Goal: Task Accomplishment & Management: Use online tool/utility

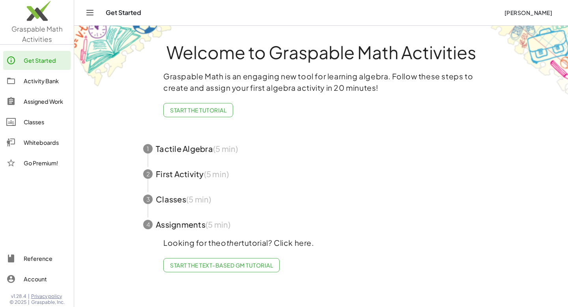
click at [55, 164] on div "Go Premium!" at bounding box center [46, 162] width 44 height 9
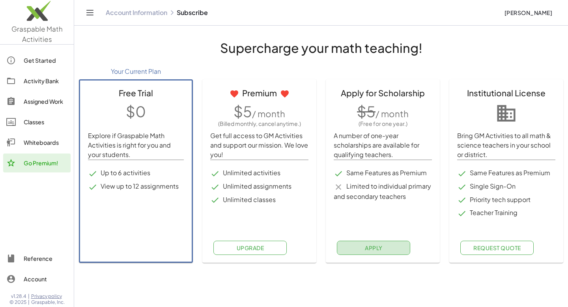
click at [392, 248] on button "Apply" at bounding box center [373, 247] width 73 height 14
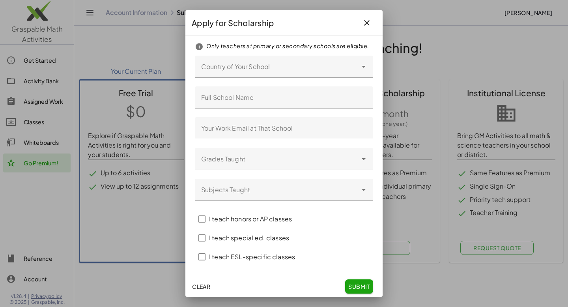
click at [363, 67] on icon at bounding box center [363, 66] width 9 height 9
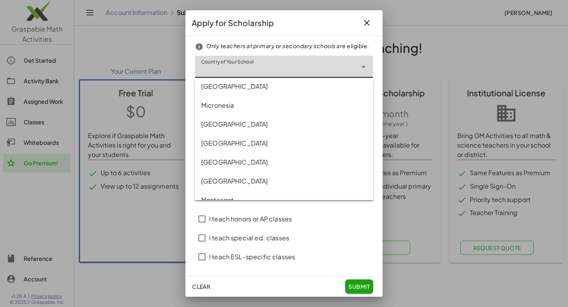
scroll to position [2695, 0]
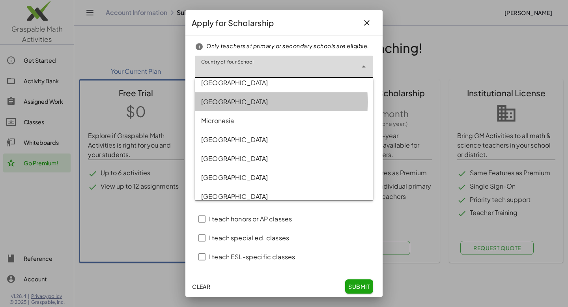
click at [237, 103] on div "[GEOGRAPHIC_DATA]" at bounding box center [284, 101] width 166 height 9
type input "******"
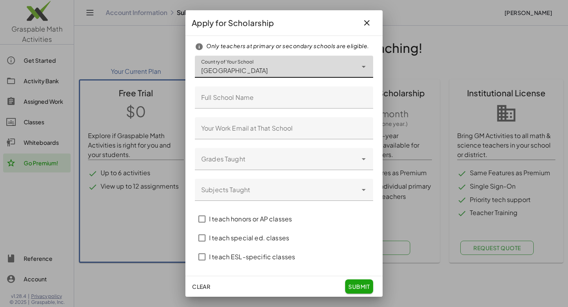
click at [309, 100] on input "Full School Name" at bounding box center [284, 97] width 178 height 22
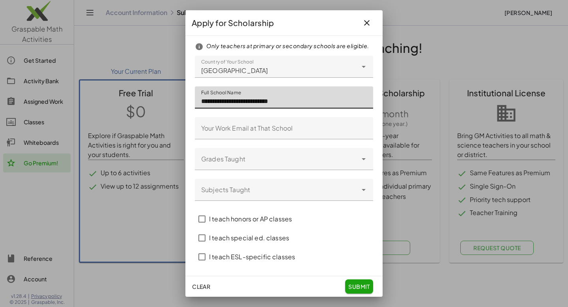
click at [299, 99] on input "**********" at bounding box center [284, 97] width 178 height 22
type input "**********"
click at [362, 161] on icon at bounding box center [363, 158] width 9 height 9
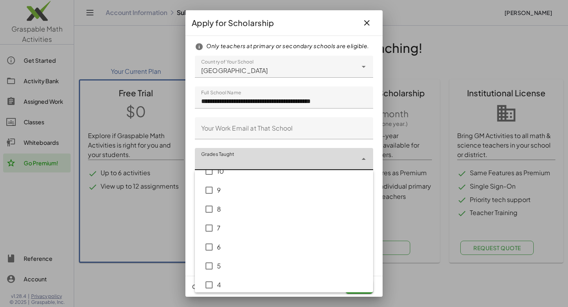
scroll to position [69, 0]
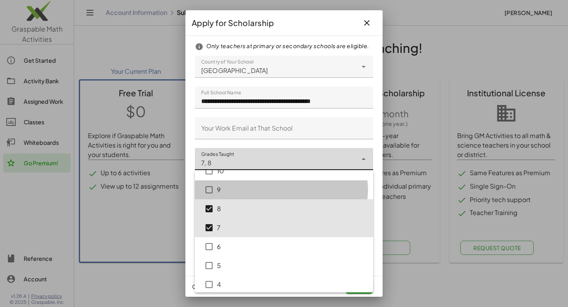
type input "*******"
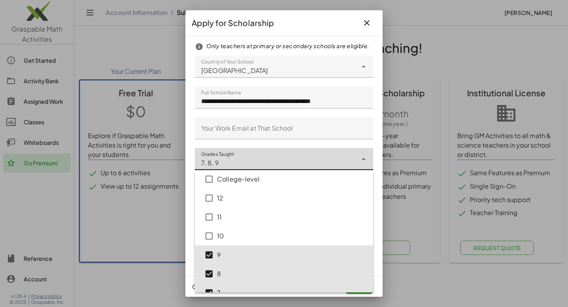
scroll to position [0, 0]
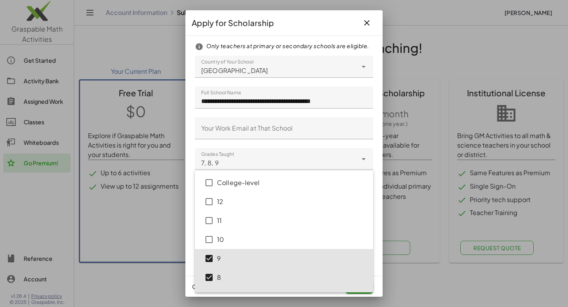
click at [306, 142] on div at bounding box center [284, 145] width 166 height 6
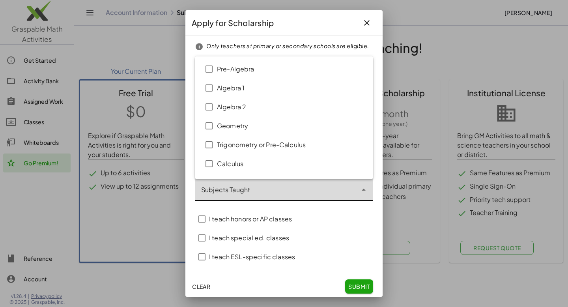
click at [364, 190] on icon "Close" at bounding box center [363, 189] width 9 height 9
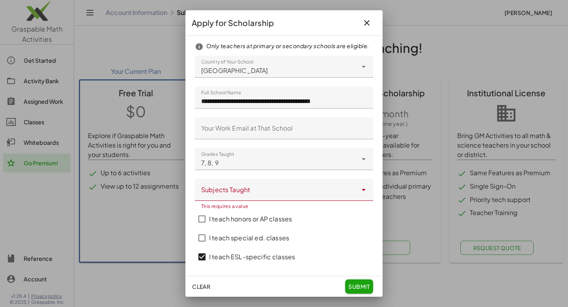
click at [363, 189] on icon "Open" at bounding box center [363, 189] width 9 height 9
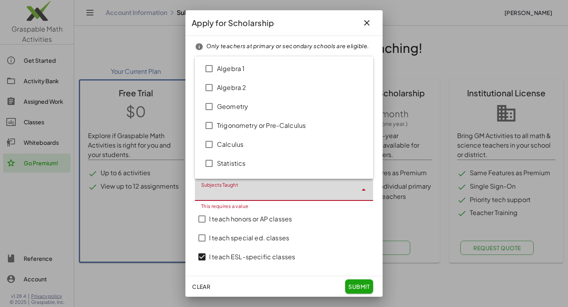
scroll to position [54, 0]
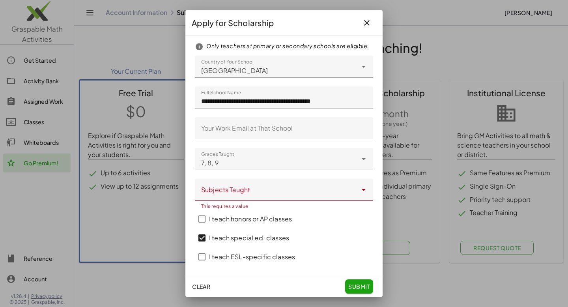
click at [361, 192] on icon "Open" at bounding box center [363, 189] width 9 height 9
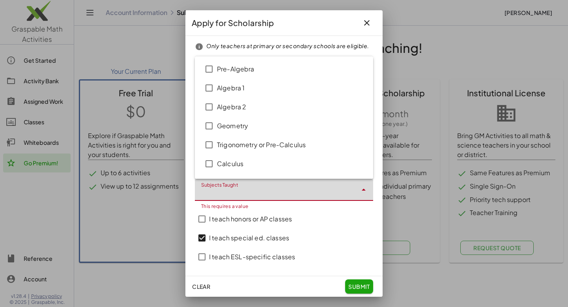
click at [362, 193] on icon "Close" at bounding box center [363, 189] width 9 height 9
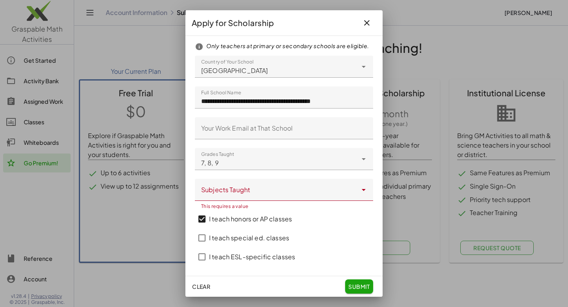
click at [347, 222] on div "I teach honors or AP classes" at bounding box center [284, 218] width 178 height 19
click at [358, 225] on div "I teach honors or AP classes" at bounding box center [284, 218] width 178 height 19
click at [365, 193] on icon "Open" at bounding box center [363, 189] width 9 height 9
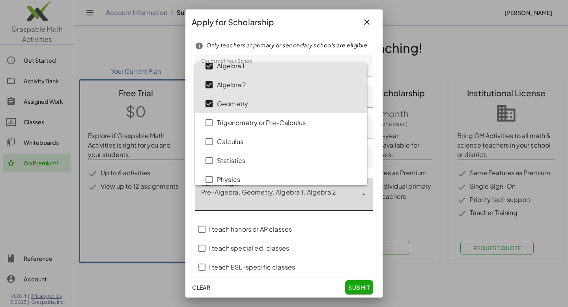
scroll to position [0, 0]
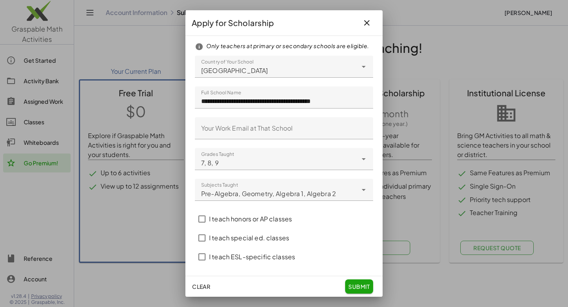
click at [354, 229] on form "**********" at bounding box center [284, 154] width 178 height 224
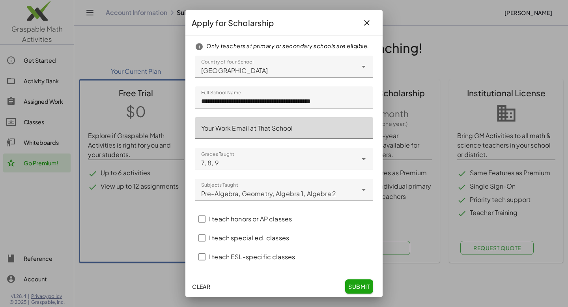
click at [318, 125] on input "Your Work Email at That School" at bounding box center [284, 128] width 178 height 22
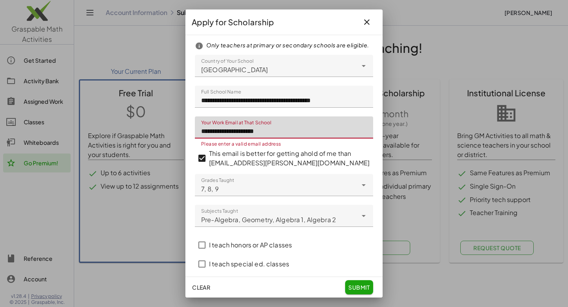
type input "**********"
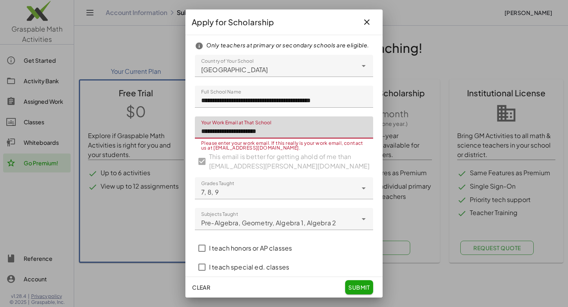
drag, startPoint x: 311, startPoint y: 138, endPoint x: 196, endPoint y: 141, distance: 114.4
click at [196, 138] on input "**********" at bounding box center [284, 127] width 178 height 22
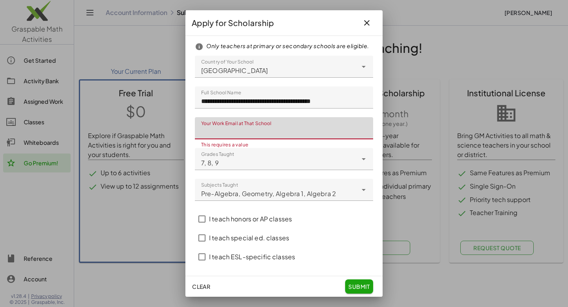
click at [250, 175] on div at bounding box center [284, 176] width 166 height 6
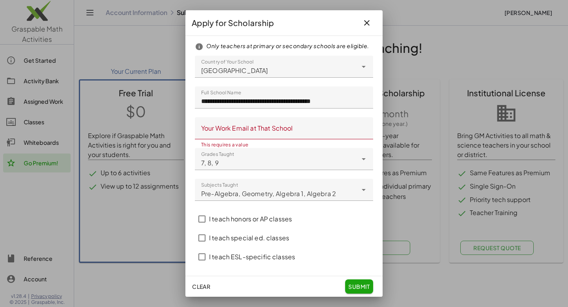
click at [289, 135] on input "Your Work Email at That School" at bounding box center [284, 128] width 178 height 22
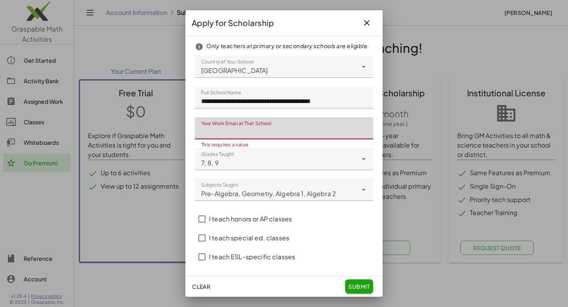
click at [289, 124] on input "Your Work Email at That School" at bounding box center [284, 128] width 178 height 22
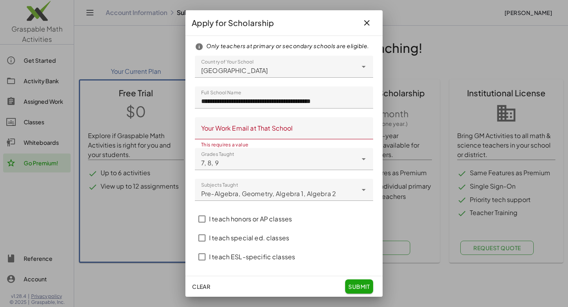
click at [234, 143] on div "This requires a value" at bounding box center [284, 144] width 166 height 5
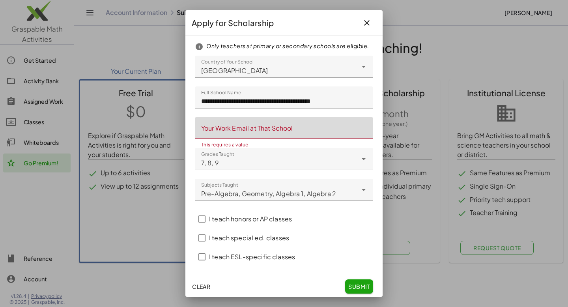
click at [286, 133] on input "Your Work Email at That School" at bounding box center [284, 128] width 178 height 22
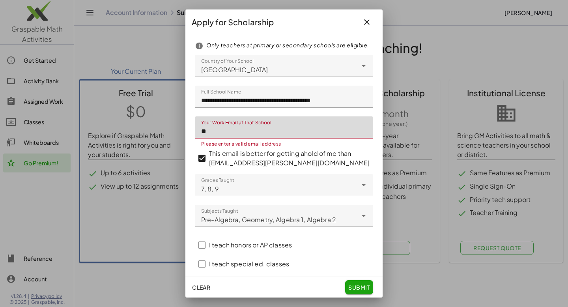
type input "*"
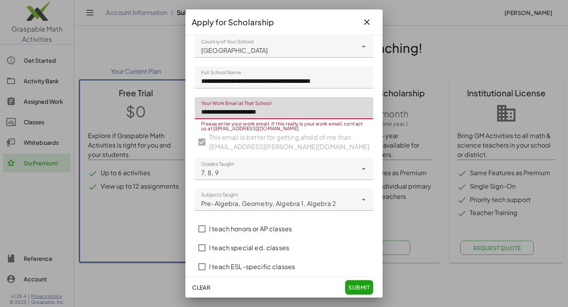
scroll to position [34, 0]
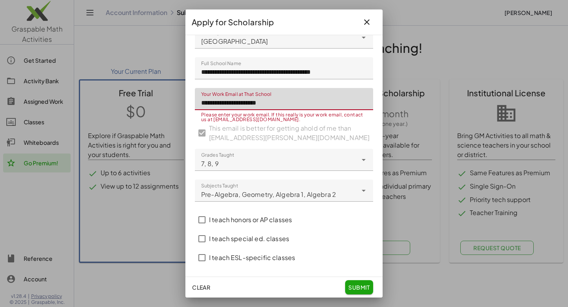
type input "**********"
click at [313, 141] on form "**********" at bounding box center [284, 140] width 178 height 254
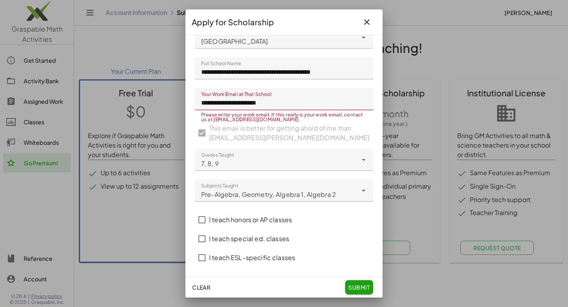
click at [203, 135] on form "**********" at bounding box center [284, 140] width 178 height 254
click at [261, 121] on div "Please enter your work email. If this really is your work email, contact us at …" at bounding box center [284, 116] width 166 height 9
click at [283, 164] on div "7 , 8 , 9 *******" at bounding box center [276, 160] width 162 height 22
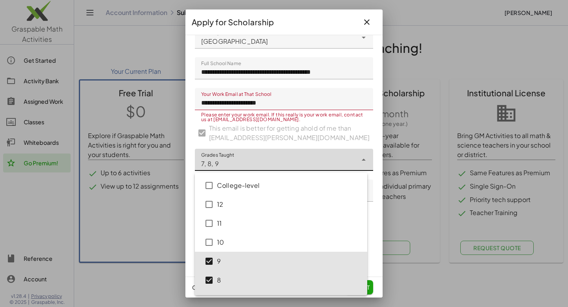
scroll to position [76, 0]
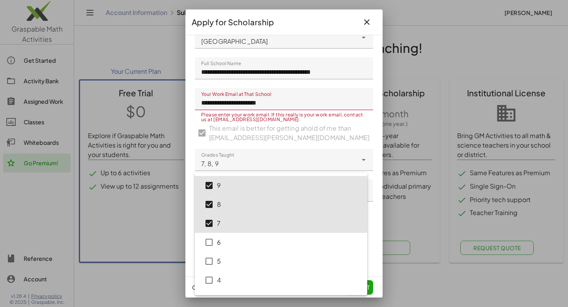
click at [326, 140] on form "**********" at bounding box center [284, 140] width 178 height 254
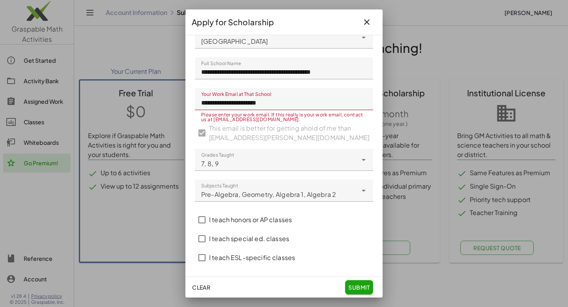
scroll to position [35, 0]
click at [357, 289] on span "submit" at bounding box center [359, 286] width 22 height 7
click at [359, 155] on icon at bounding box center [363, 159] width 9 height 9
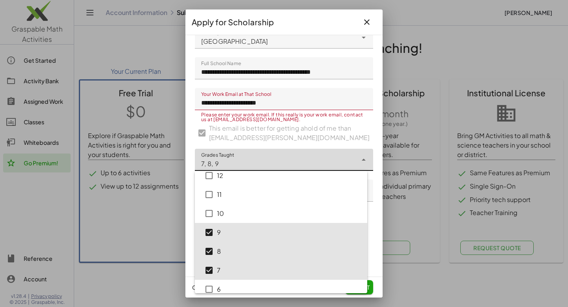
scroll to position [11, 0]
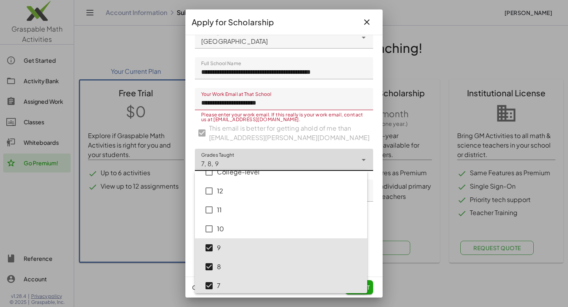
click at [362, 160] on icon at bounding box center [363, 159] width 9 height 9
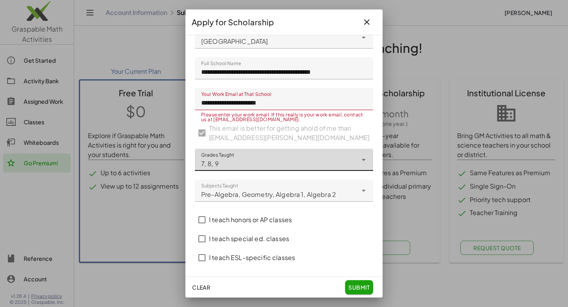
scroll to position [35, 0]
click at [267, 119] on div "Please enter your work email. If this really is your work email, contact us at …" at bounding box center [284, 116] width 166 height 9
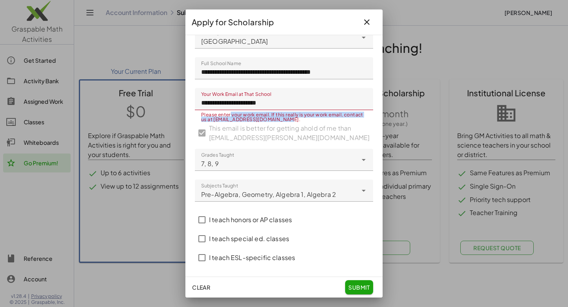
drag, startPoint x: 302, startPoint y: 119, endPoint x: 230, endPoint y: 117, distance: 71.8
click at [230, 117] on div "Please enter your work email. If this really is your work email, contact us at …" at bounding box center [284, 116] width 166 height 9
click at [229, 125] on form "**********" at bounding box center [284, 140] width 178 height 254
click at [203, 136] on form "**********" at bounding box center [284, 140] width 178 height 254
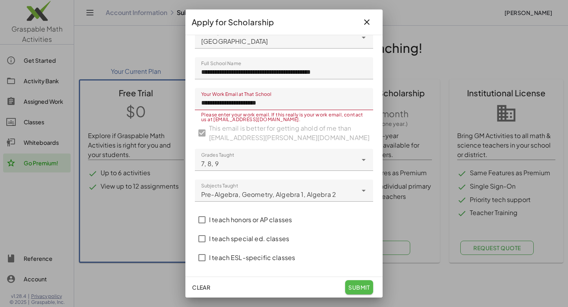
click at [360, 288] on span "submit" at bounding box center [359, 286] width 22 height 7
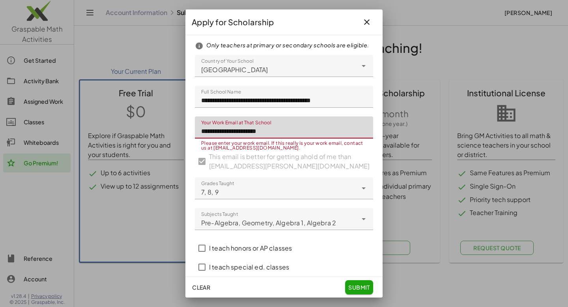
click at [290, 138] on input "**********" at bounding box center [284, 127] width 178 height 22
click at [203, 169] on form "**********" at bounding box center [284, 168] width 178 height 254
drag, startPoint x: 278, startPoint y: 139, endPoint x: 191, endPoint y: 136, distance: 87.2
click at [191, 136] on div "**********" at bounding box center [283, 155] width 197 height 241
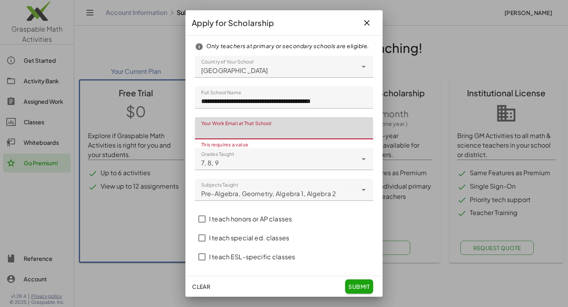
type input "*"
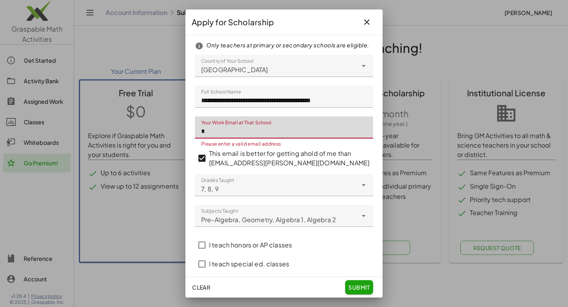
type input "*"
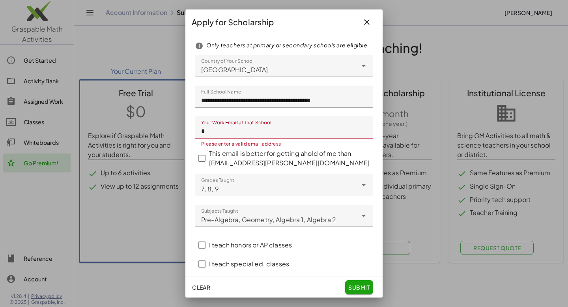
click at [221, 138] on input "*" at bounding box center [284, 127] width 178 height 22
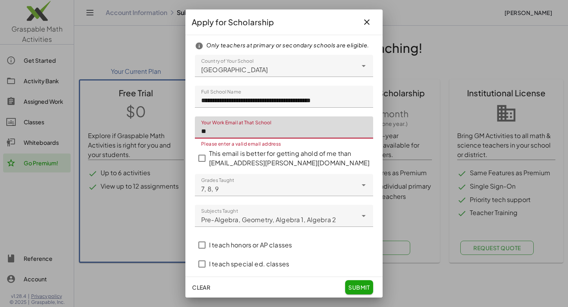
type input "*"
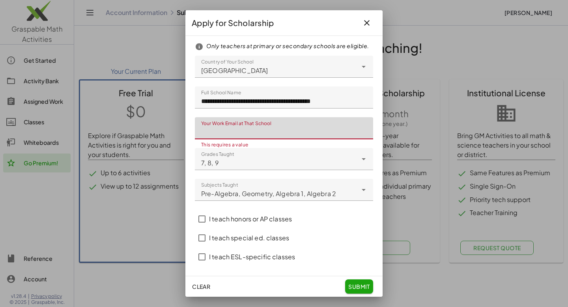
type input "*"
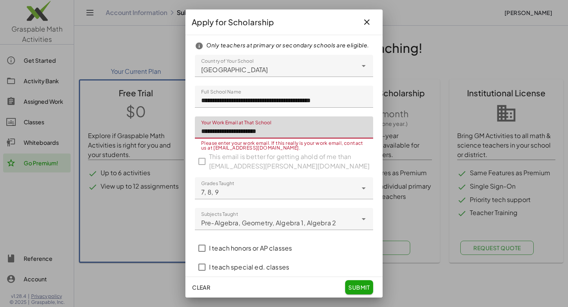
type input "**********"
click at [201, 167] on form "**********" at bounding box center [284, 168] width 178 height 254
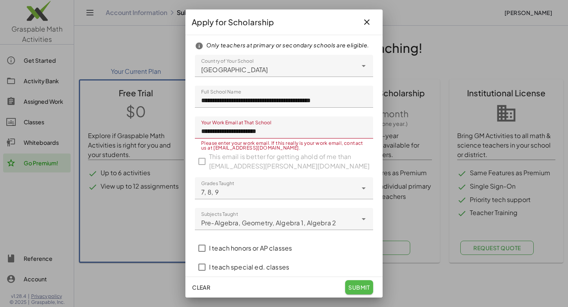
click at [365, 290] on span "submit" at bounding box center [359, 286] width 22 height 7
click at [362, 24] on icon "button" at bounding box center [366, 21] width 9 height 9
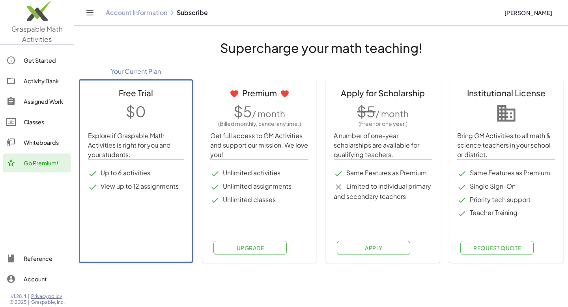
click at [373, 249] on span "Apply" at bounding box center [374, 247] width 18 height 7
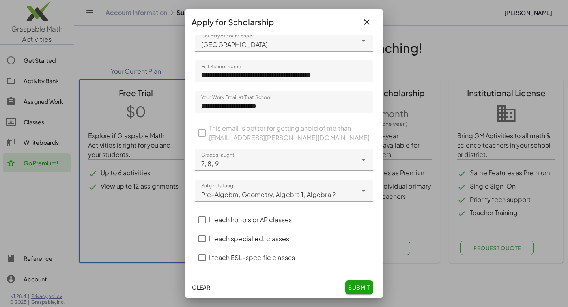
scroll to position [32, 0]
click at [355, 284] on span "submit" at bounding box center [359, 286] width 22 height 7
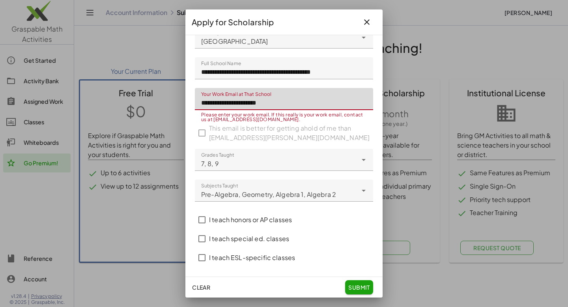
drag, startPoint x: 292, startPoint y: 104, endPoint x: 161, endPoint y: 109, distance: 131.0
click at [161, 109] on div "**********" at bounding box center [284, 153] width 568 height 307
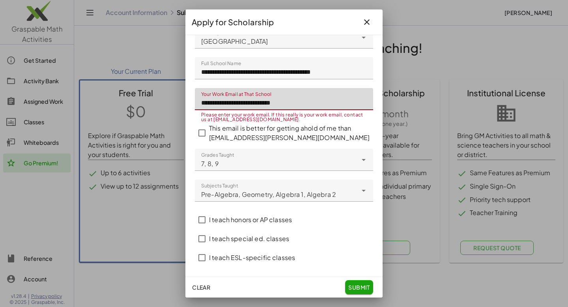
scroll to position [35, 0]
type input "**********"
click at [361, 286] on span "submit" at bounding box center [359, 286] width 22 height 7
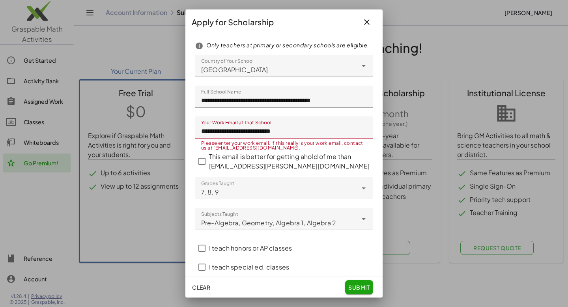
scroll to position [0, 0]
click at [366, 287] on span "submit" at bounding box center [359, 286] width 22 height 7
click at [371, 21] on icon "button" at bounding box center [366, 21] width 9 height 9
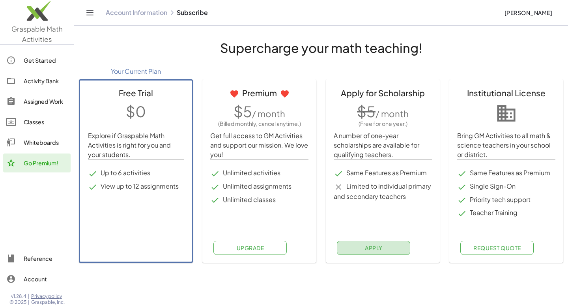
click at [371, 249] on span "Apply" at bounding box center [374, 247] width 18 height 7
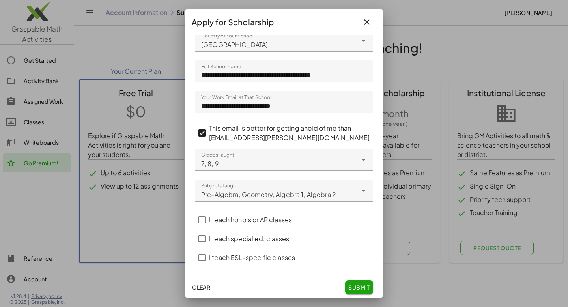
scroll to position [32, 0]
click at [361, 285] on span "submit" at bounding box center [359, 286] width 22 height 7
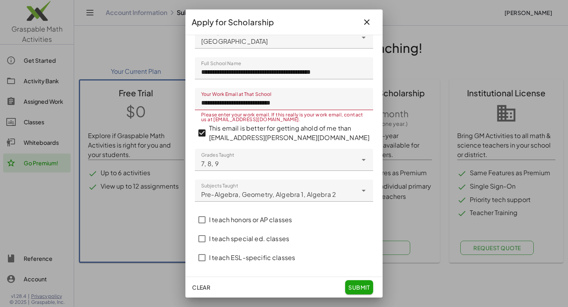
click at [360, 286] on span "submit" at bounding box center [359, 286] width 22 height 7
click at [370, 24] on icon "button" at bounding box center [366, 21] width 9 height 9
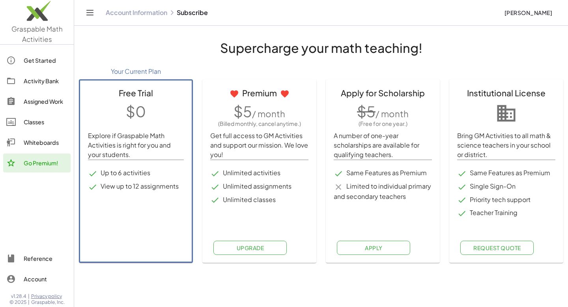
click at [89, 11] on icon "Toggle navigation" at bounding box center [89, 12] width 9 height 9
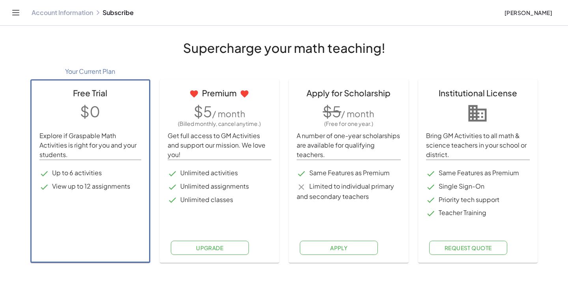
click at [17, 17] on button "Toggle navigation" at bounding box center [15, 12] width 13 height 13
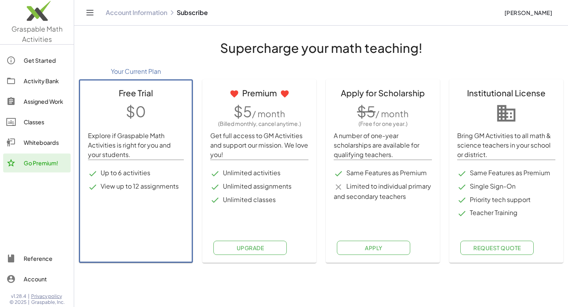
click at [35, 63] on div "Get Started" at bounding box center [46, 60] width 44 height 9
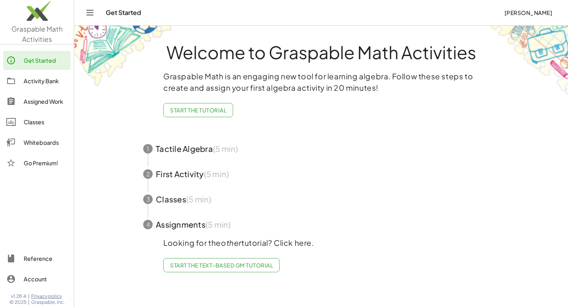
click at [47, 143] on div "Whiteboards" at bounding box center [46, 142] width 44 height 9
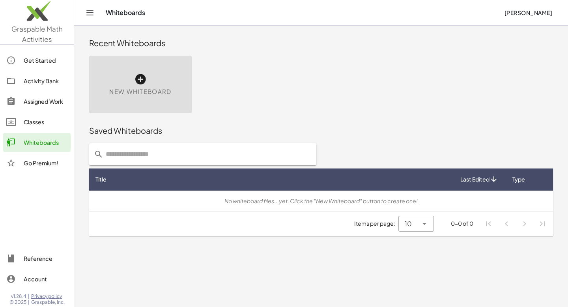
click at [140, 82] on icon at bounding box center [140, 79] width 13 height 13
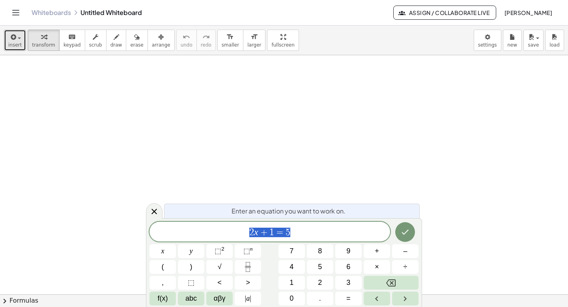
click at [12, 44] on span "insert" at bounding box center [14, 45] width 13 height 6
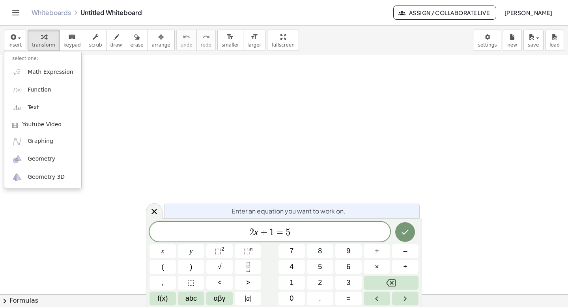
click at [311, 234] on span "2 x + 1 = 5 ​" at bounding box center [269, 232] width 240 height 11
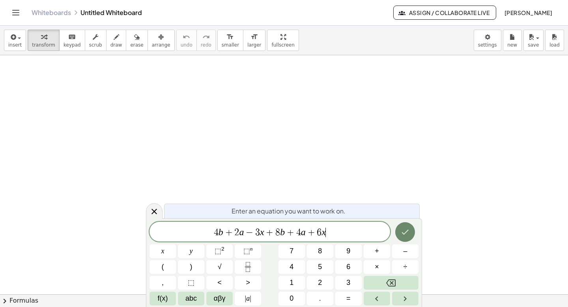
click at [408, 235] on icon "Done" at bounding box center [404, 231] width 9 height 9
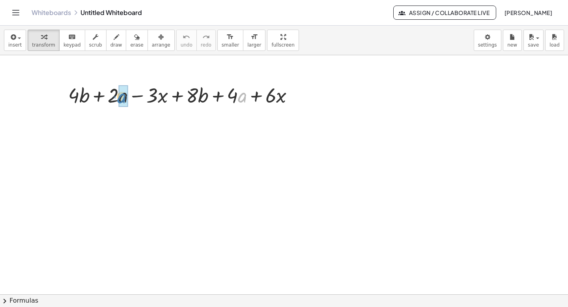
drag, startPoint x: 242, startPoint y: 99, endPoint x: 121, endPoint y: 100, distance: 121.0
click at [72, 48] on button "keyboard keypad" at bounding box center [72, 40] width 26 height 21
click at [112, 90] on div at bounding box center [113, 95] width 11 height 23
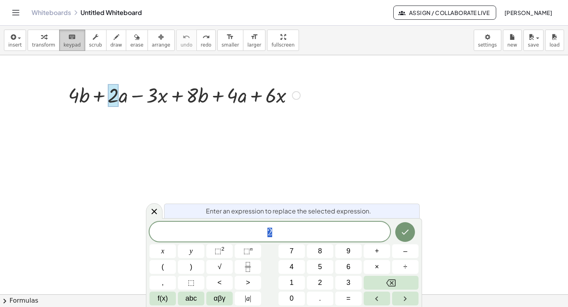
click at [71, 40] on icon "keyboard" at bounding box center [71, 36] width 7 height 9
click at [38, 39] on div "button" at bounding box center [43, 36] width 23 height 9
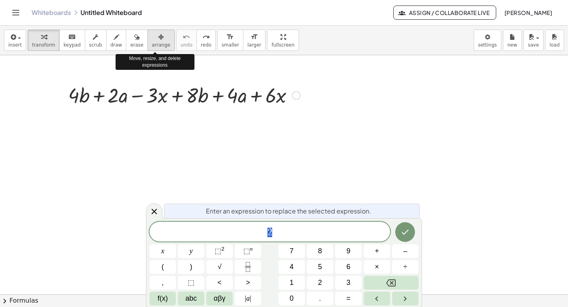
click at [155, 45] on span "arrange" at bounding box center [161, 45] width 19 height 6
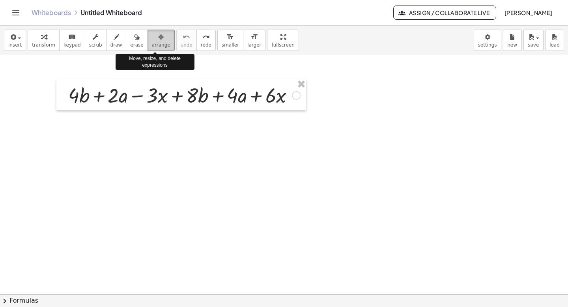
click at [155, 45] on span "arrange" at bounding box center [161, 45] width 19 height 6
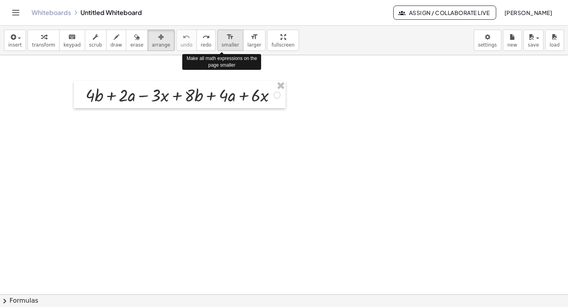
click at [222, 45] on span "smaller" at bounding box center [230, 45] width 17 height 6
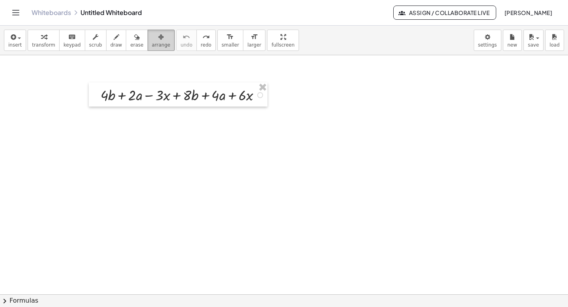
click at [158, 39] on icon "button" at bounding box center [161, 36] width 6 height 9
click at [36, 44] on span "transform" at bounding box center [43, 45] width 23 height 6
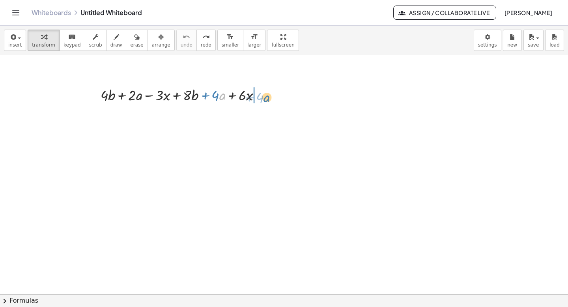
drag, startPoint x: 220, startPoint y: 95, endPoint x: 265, endPoint y: 97, distance: 44.6
click at [265, 97] on div at bounding box center [184, 94] width 174 height 20
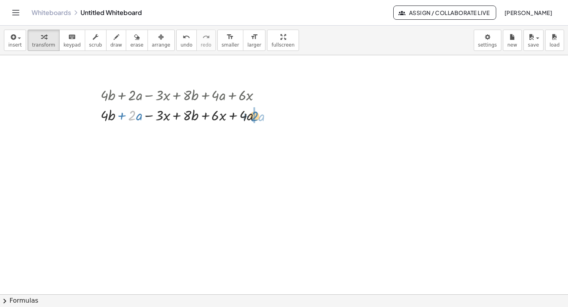
drag, startPoint x: 134, startPoint y: 116, endPoint x: 260, endPoint y: 116, distance: 126.2
click at [260, 116] on div at bounding box center [184, 114] width 174 height 20
drag, startPoint x: 168, startPoint y: 115, endPoint x: 126, endPoint y: 114, distance: 41.8
click at [126, 114] on div at bounding box center [184, 114] width 174 height 20
drag, startPoint x: 185, startPoint y: 114, endPoint x: 151, endPoint y: 112, distance: 34.4
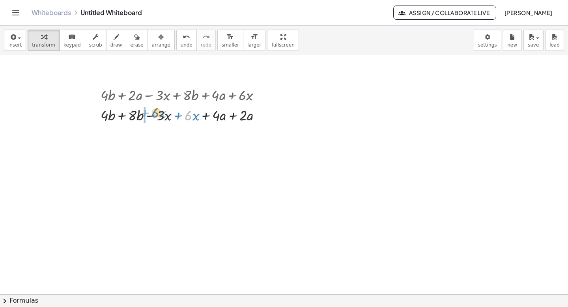
click at [151, 112] on div at bounding box center [184, 114] width 174 height 20
drag, startPoint x: 157, startPoint y: 117, endPoint x: 186, endPoint y: 119, distance: 29.6
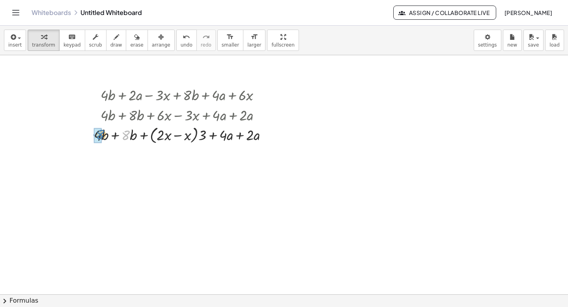
drag, startPoint x: 129, startPoint y: 138, endPoint x: 97, endPoint y: 137, distance: 32.3
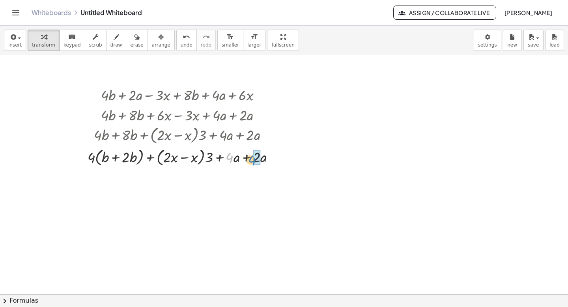
drag, startPoint x: 227, startPoint y: 158, endPoint x: 261, endPoint y: 162, distance: 33.3
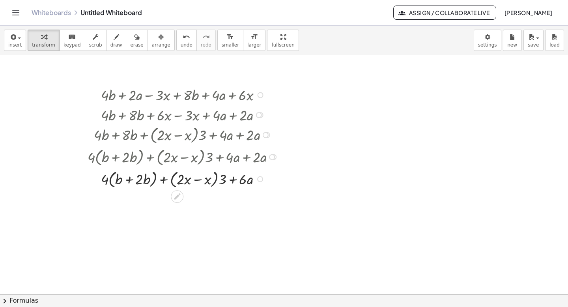
click at [242, 188] on div at bounding box center [184, 178] width 201 height 22
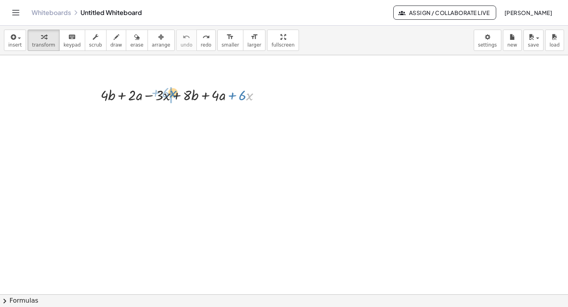
drag, startPoint x: 248, startPoint y: 99, endPoint x: 168, endPoint y: 97, distance: 80.1
drag, startPoint x: 193, startPoint y: 96, endPoint x: 109, endPoint y: 100, distance: 84.5
drag, startPoint x: 105, startPoint y: 100, endPoint x: 195, endPoint y: 100, distance: 89.9
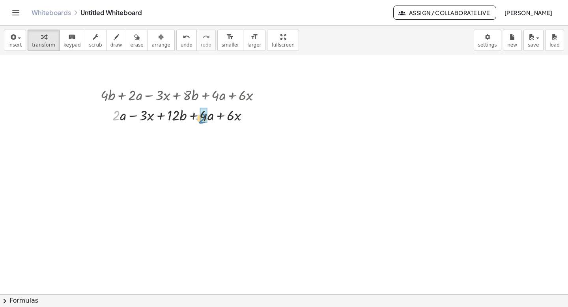
drag, startPoint x: 119, startPoint y: 116, endPoint x: 206, endPoint y: 119, distance: 87.2
drag, startPoint x: 122, startPoint y: 120, endPoint x: 133, endPoint y: 123, distance: 11.6
click at [133, 123] on div at bounding box center [184, 114] width 174 height 20
drag, startPoint x: 121, startPoint y: 117, endPoint x: 203, endPoint y: 119, distance: 82.0
drag, startPoint x: 138, startPoint y: 118, endPoint x: 144, endPoint y: 123, distance: 8.4
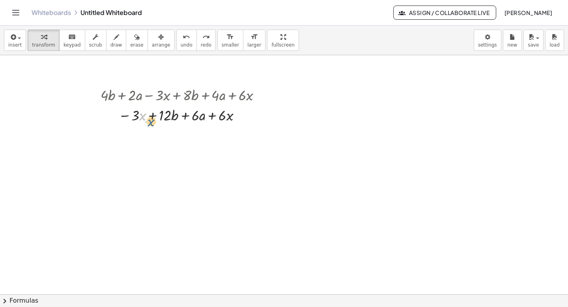
drag, startPoint x: 143, startPoint y: 119, endPoint x: 152, endPoint y: 125, distance: 10.8
drag, startPoint x: 141, startPoint y: 118, endPoint x: 222, endPoint y: 120, distance: 80.9
click at [220, 114] on div at bounding box center [219, 115] width 6 height 6
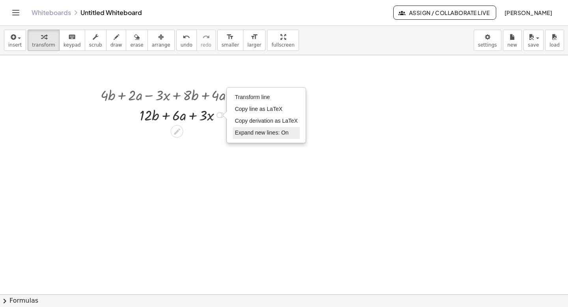
click at [264, 136] on span "Expand new lines: On" at bounding box center [262, 132] width 54 height 6
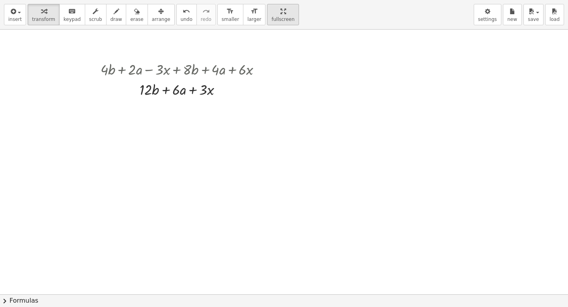
click at [267, 84] on div "insert select one: Math Expression Function Text Youtube Video Graphing Geometr…" at bounding box center [284, 153] width 568 height 307
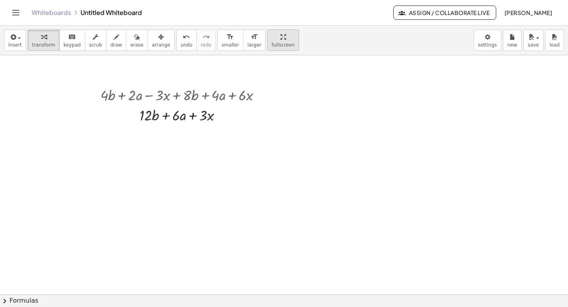
click at [272, 0] on html "Graspable Math Activities Get Started Activity Bank Assigned Work Classes White…" at bounding box center [284, 153] width 568 height 307
